Goal: Navigation & Orientation: Find specific page/section

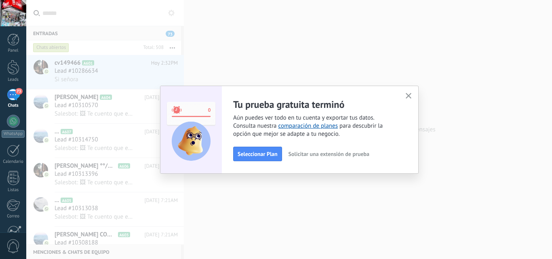
click at [409, 96] on use "button" at bounding box center [409, 96] width 6 height 6
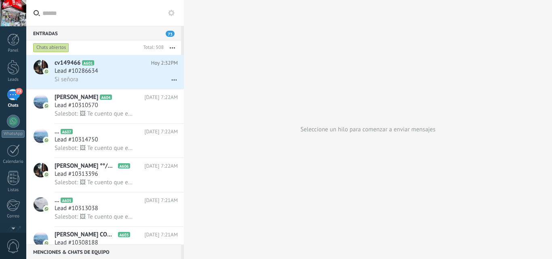
click at [173, 6] on input "text" at bounding box center [109, 13] width 135 height 26
click at [173, 13] on icon at bounding box center [171, 13] width 6 height 6
click at [0, 0] on button at bounding box center [0, 0] width 0 height 0
